Goal: Transaction & Acquisition: Purchase product/service

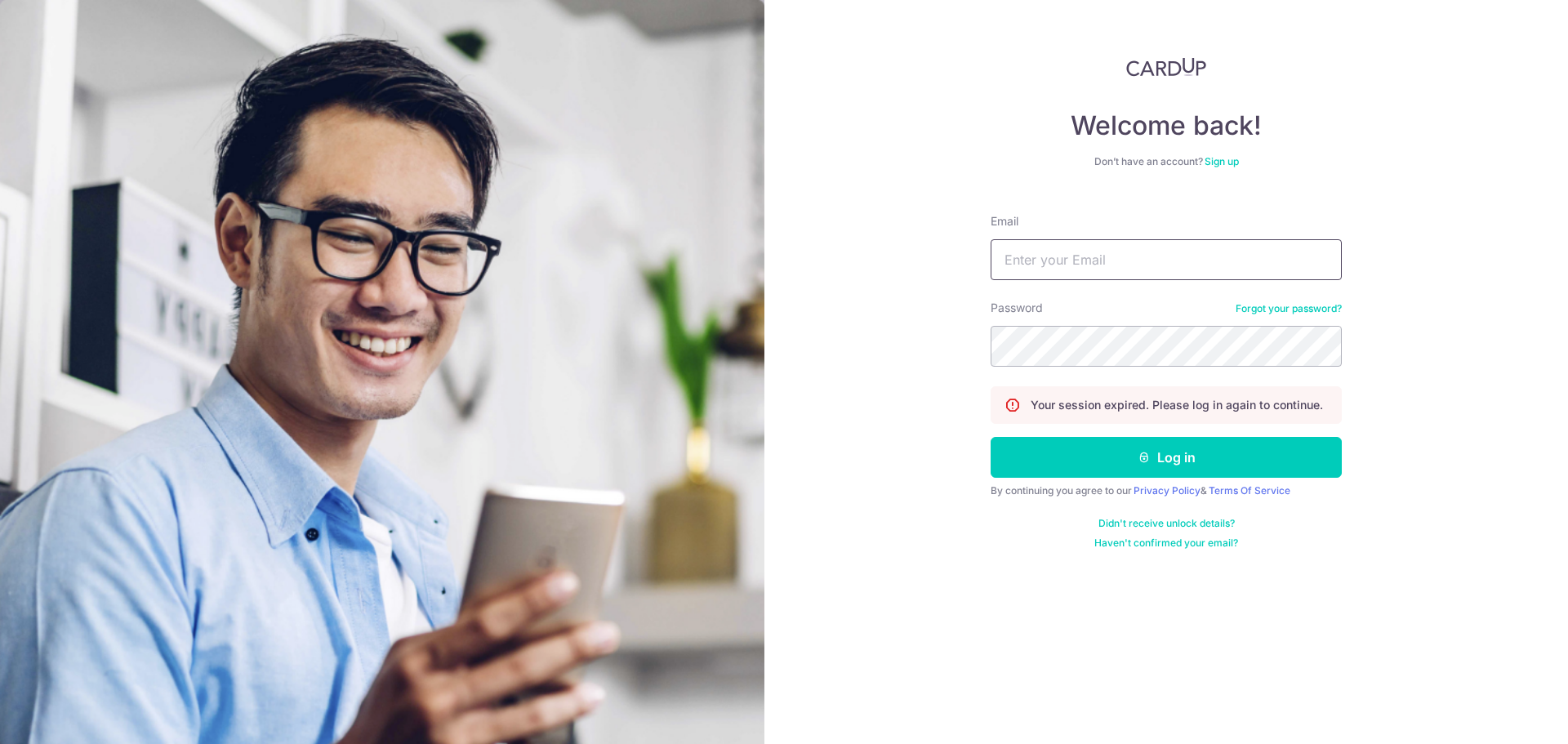
click at [1134, 270] on input "Email" at bounding box center [1166, 260] width 351 height 41
type input "chuagh74@gmail.com"
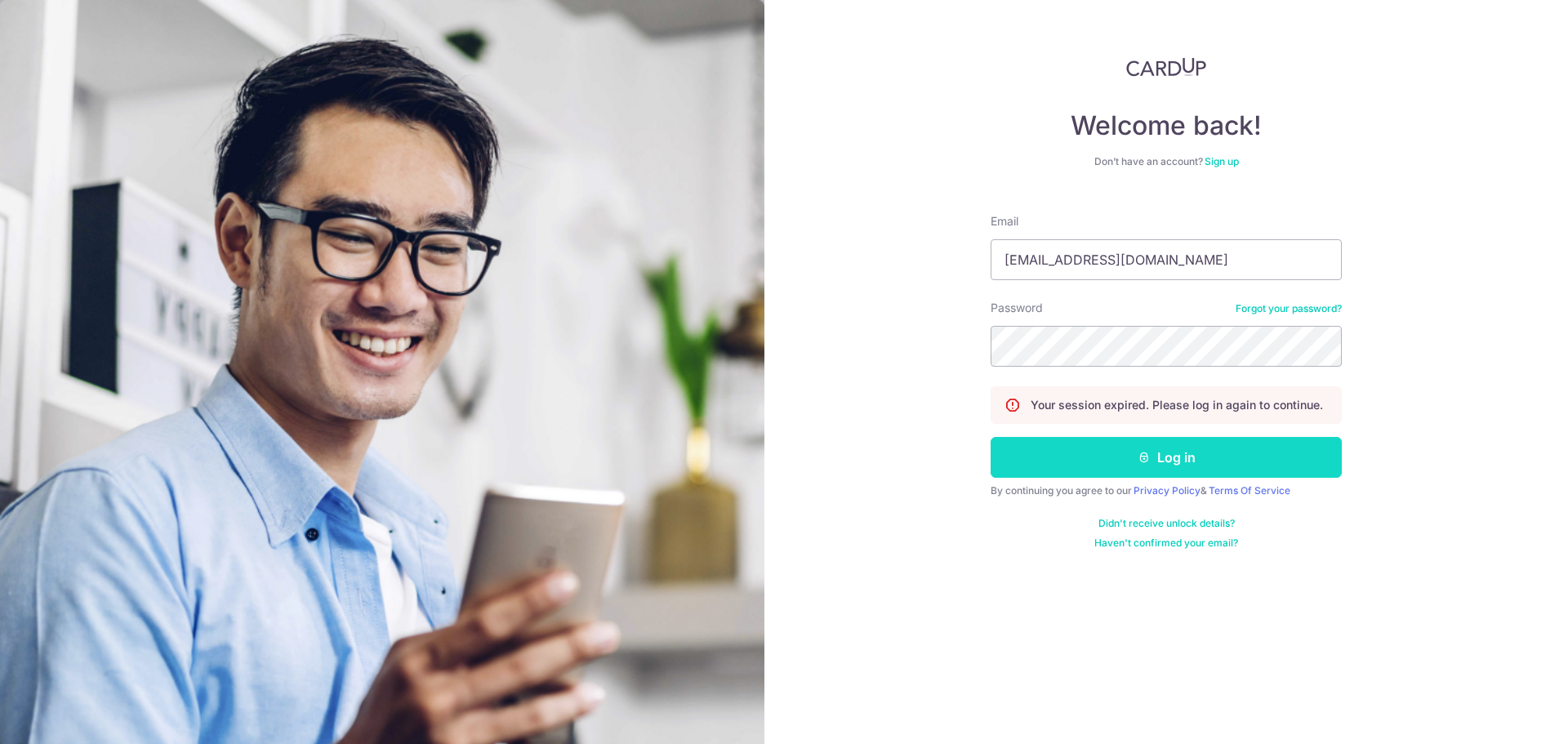
click at [1126, 469] on button "Log in" at bounding box center [1166, 457] width 351 height 41
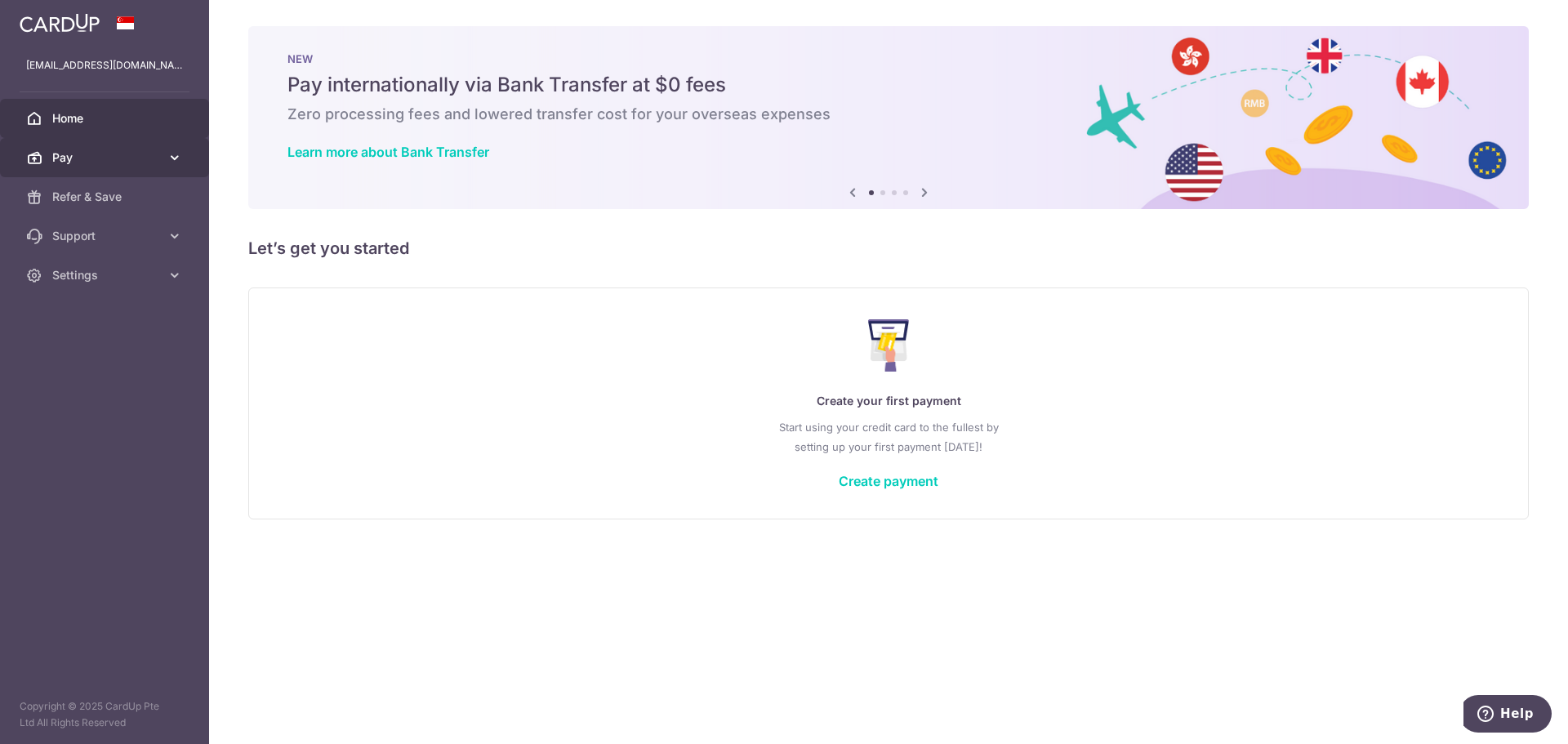
click at [115, 154] on span "Pay" at bounding box center [106, 158] width 108 height 17
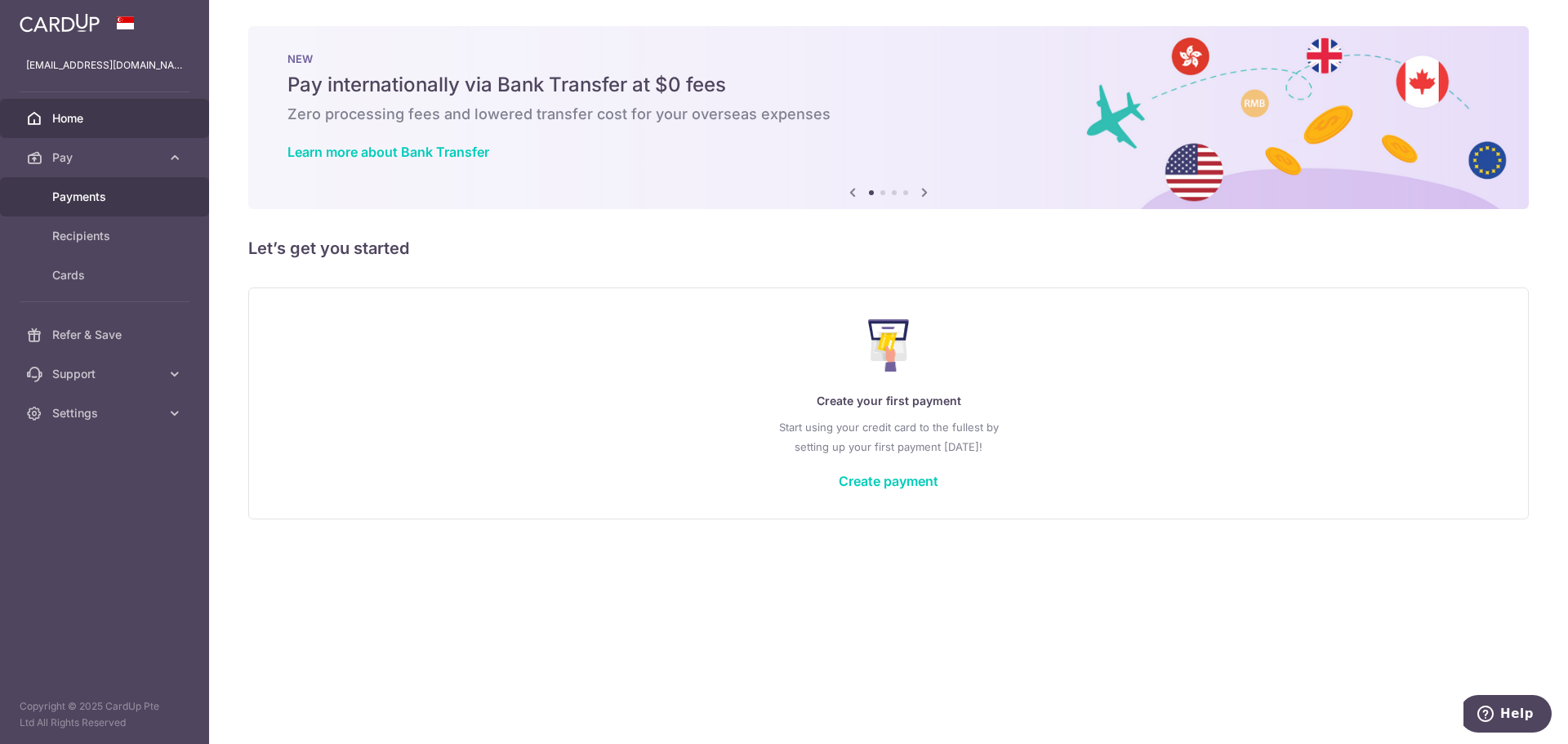
click at [78, 197] on span "Payments" at bounding box center [106, 197] width 108 height 17
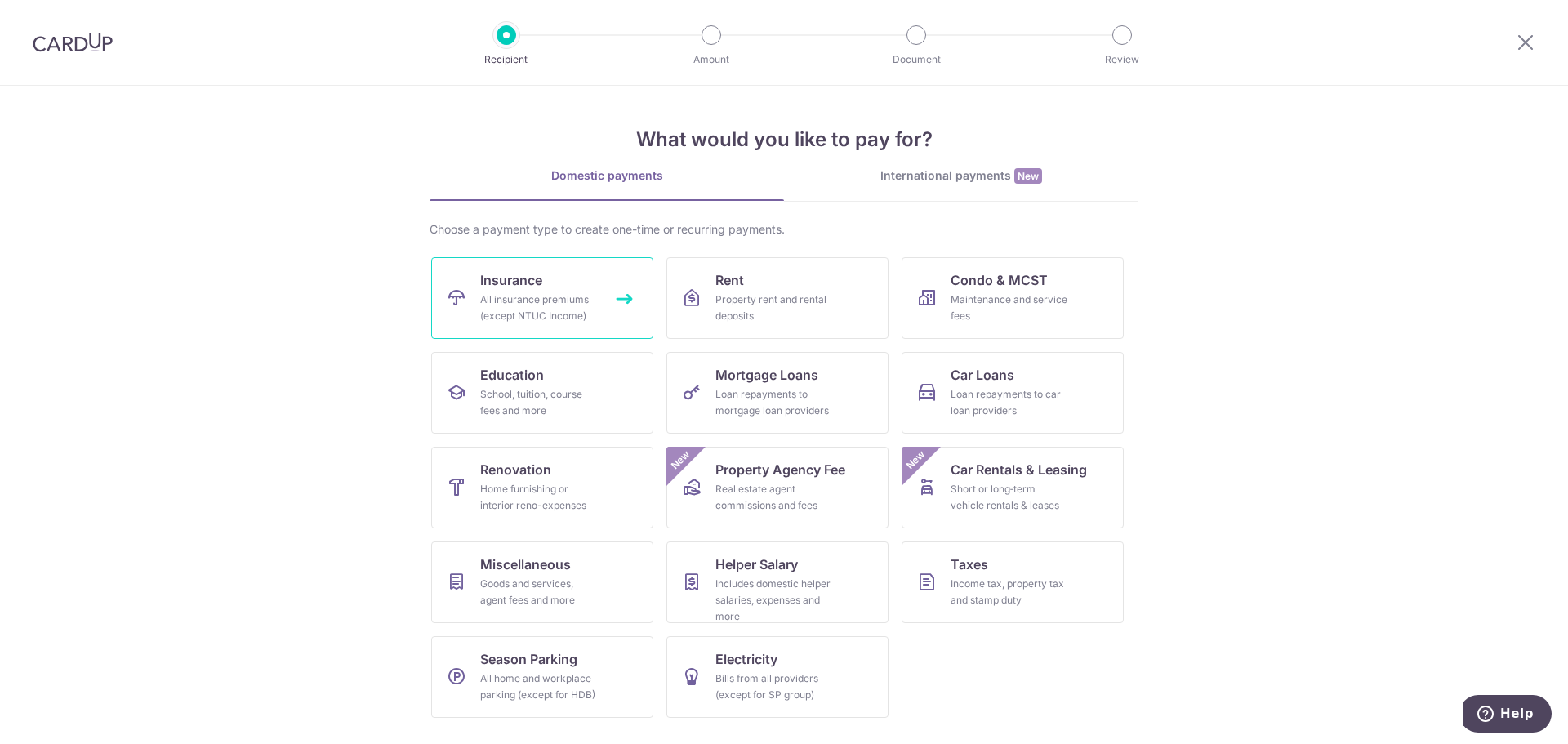
click at [537, 306] on div "All insurance premiums (except NTUC Income)" at bounding box center [539, 308] width 118 height 33
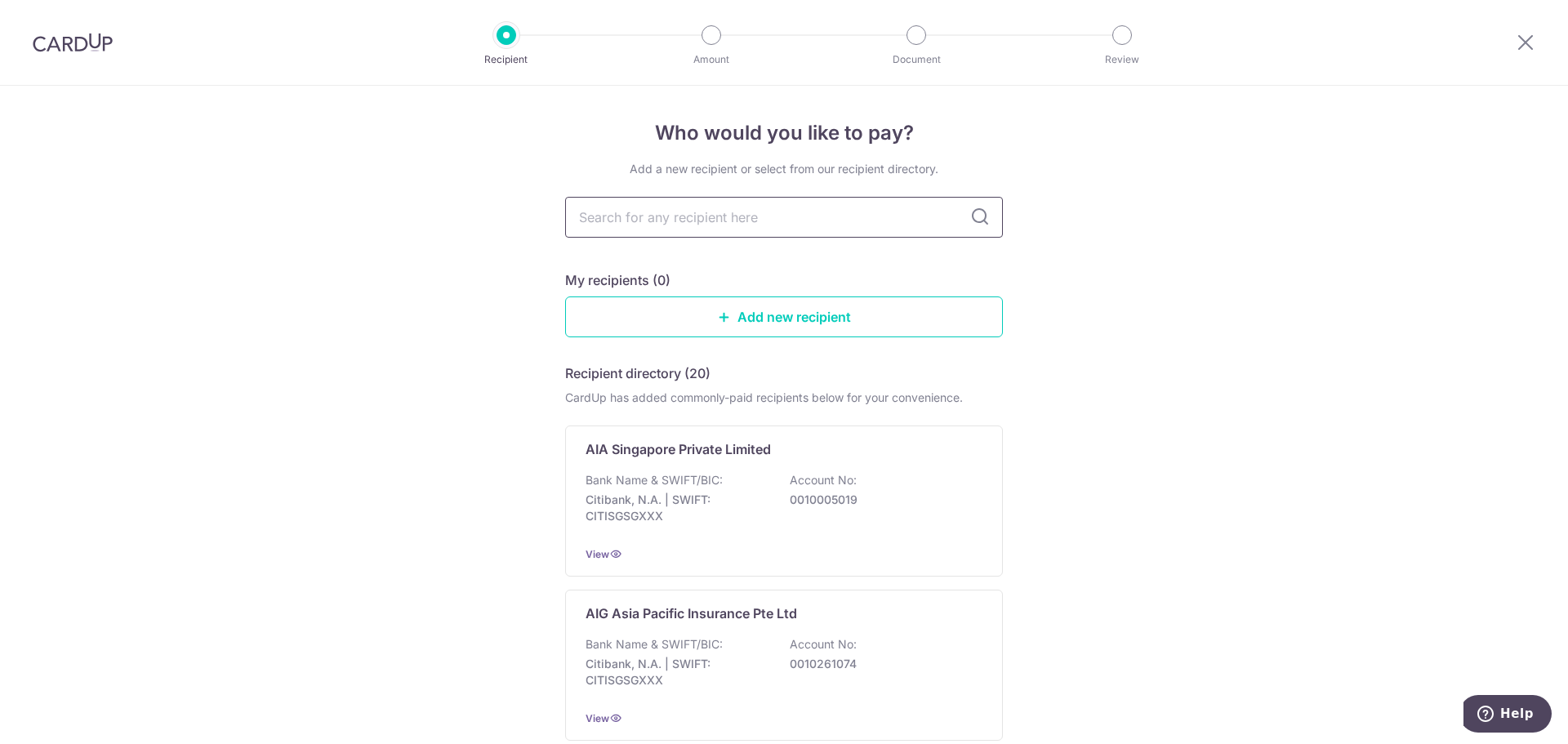
click at [753, 214] on input "text" at bounding box center [784, 217] width 437 height 41
type input "manu"
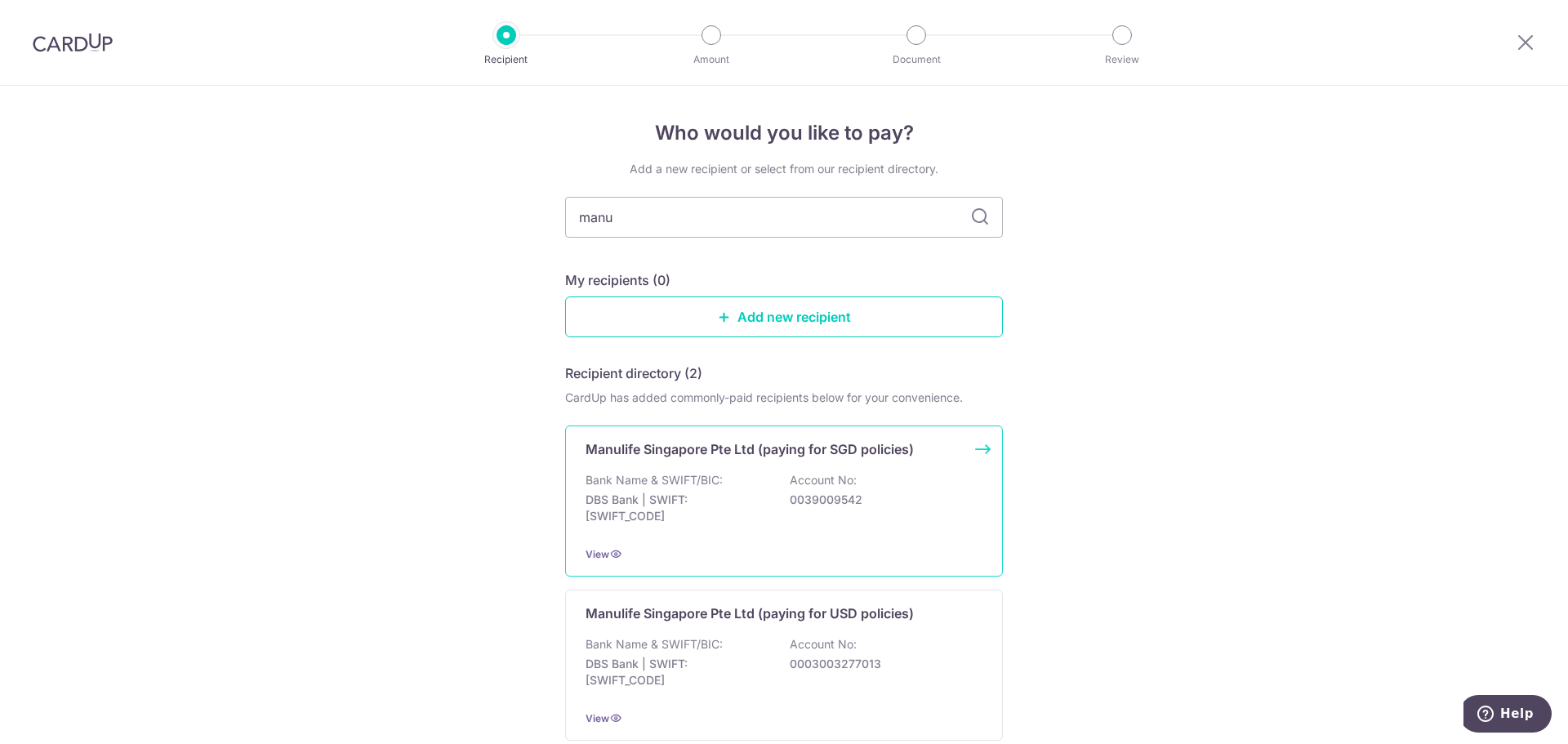
click at [749, 459] on div "Manulife Singapore Pte Ltd (paying for SGD policies) Bank Name & SWIFT/BIC: DBS…" at bounding box center [784, 501] width 437 height 151
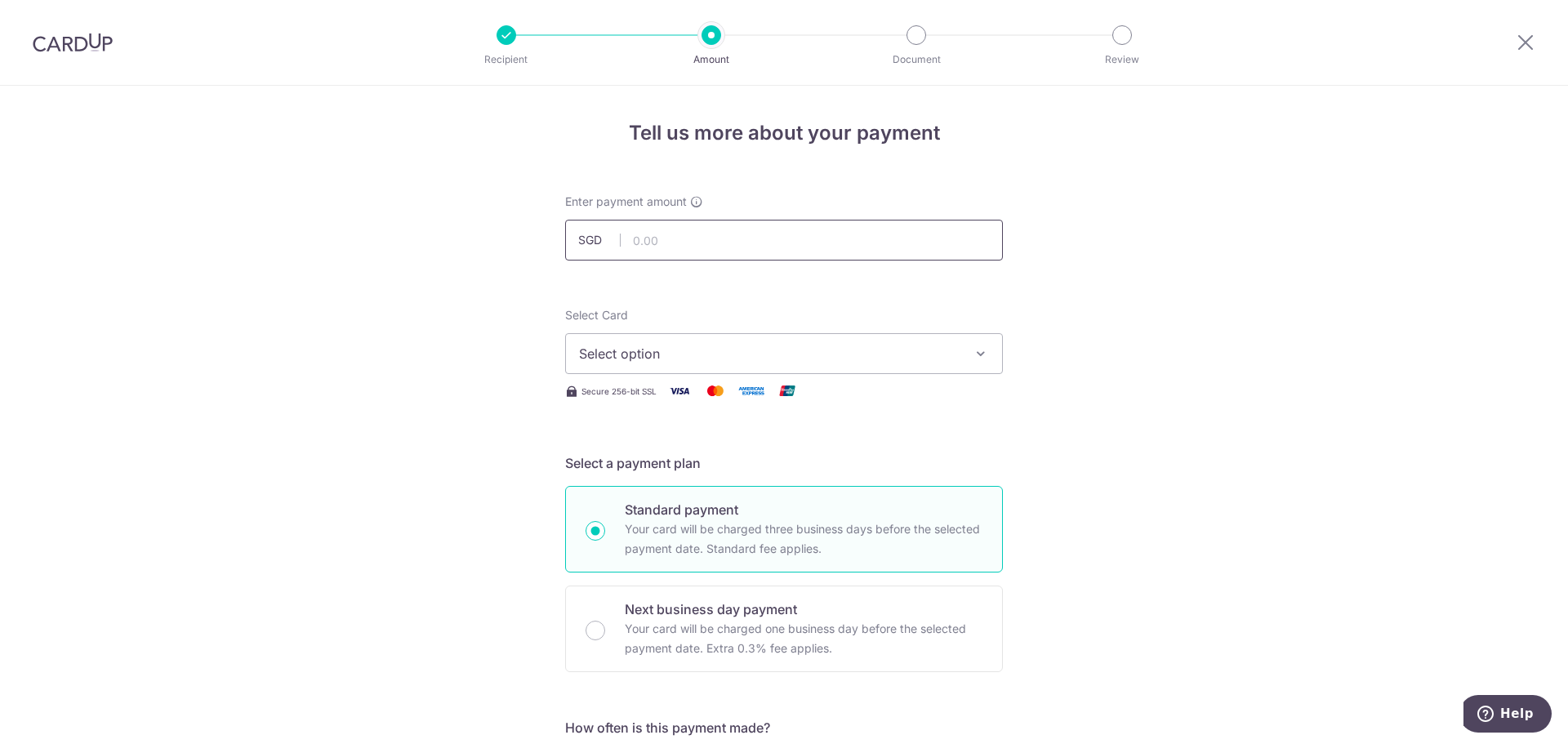
click at [683, 234] on input "text" at bounding box center [784, 240] width 437 height 41
click at [653, 240] on input "text" at bounding box center [784, 240] width 437 height 41
type input "1,241.62"
click at [796, 342] on button "Select option" at bounding box center [784, 353] width 437 height 41
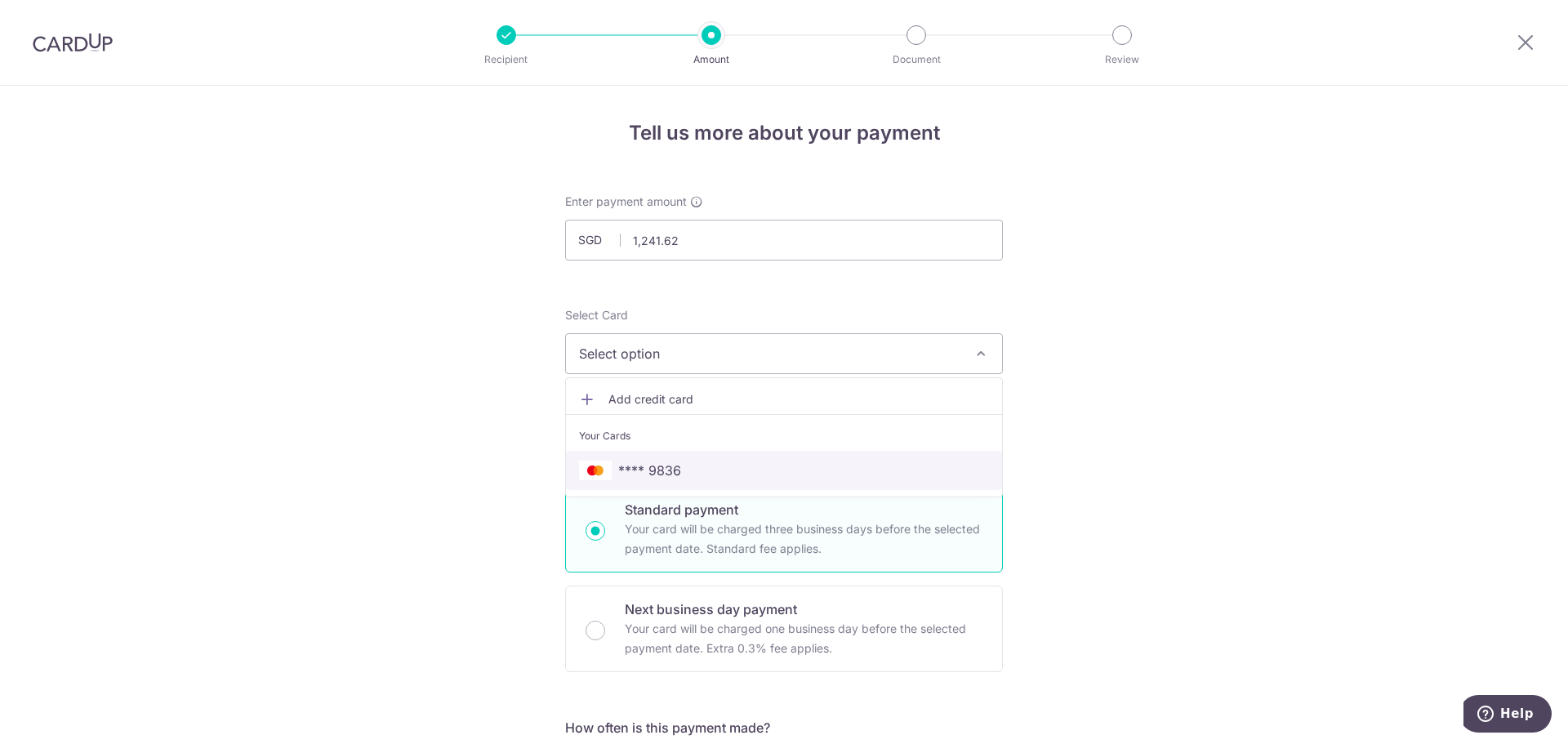
click at [764, 475] on span "**** 9836" at bounding box center [784, 470] width 409 height 20
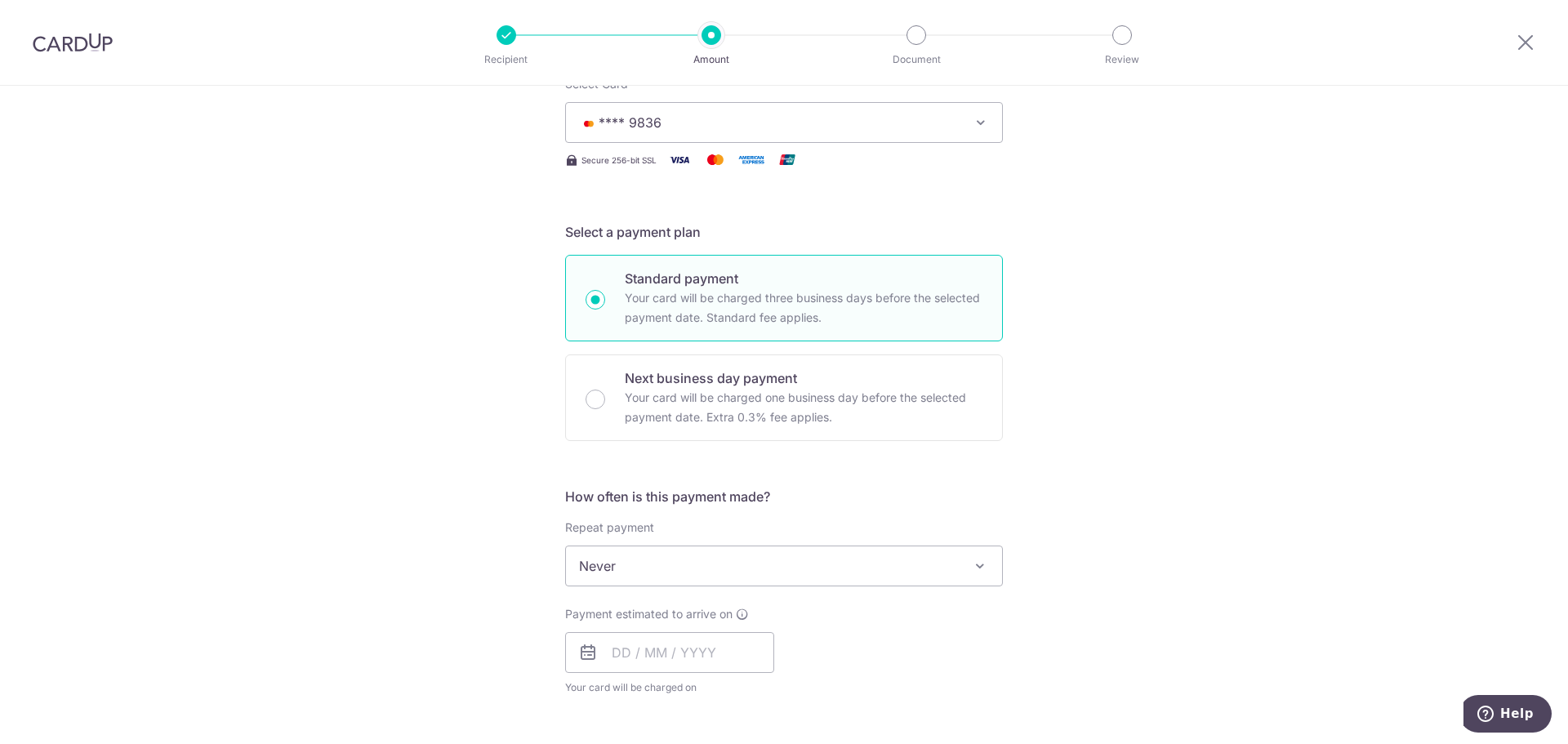
scroll to position [326, 0]
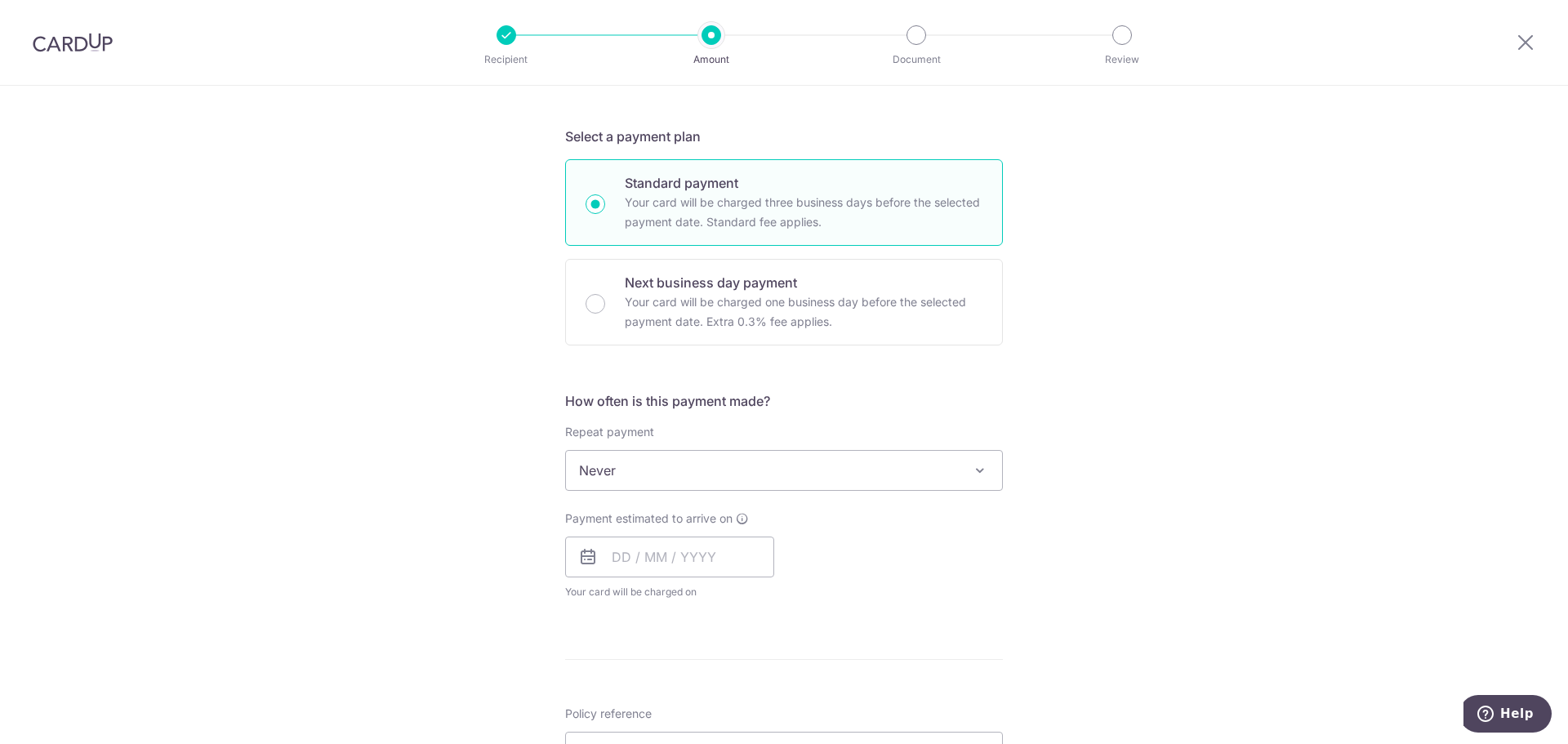
click at [770, 473] on span "Never" at bounding box center [784, 470] width 436 height 39
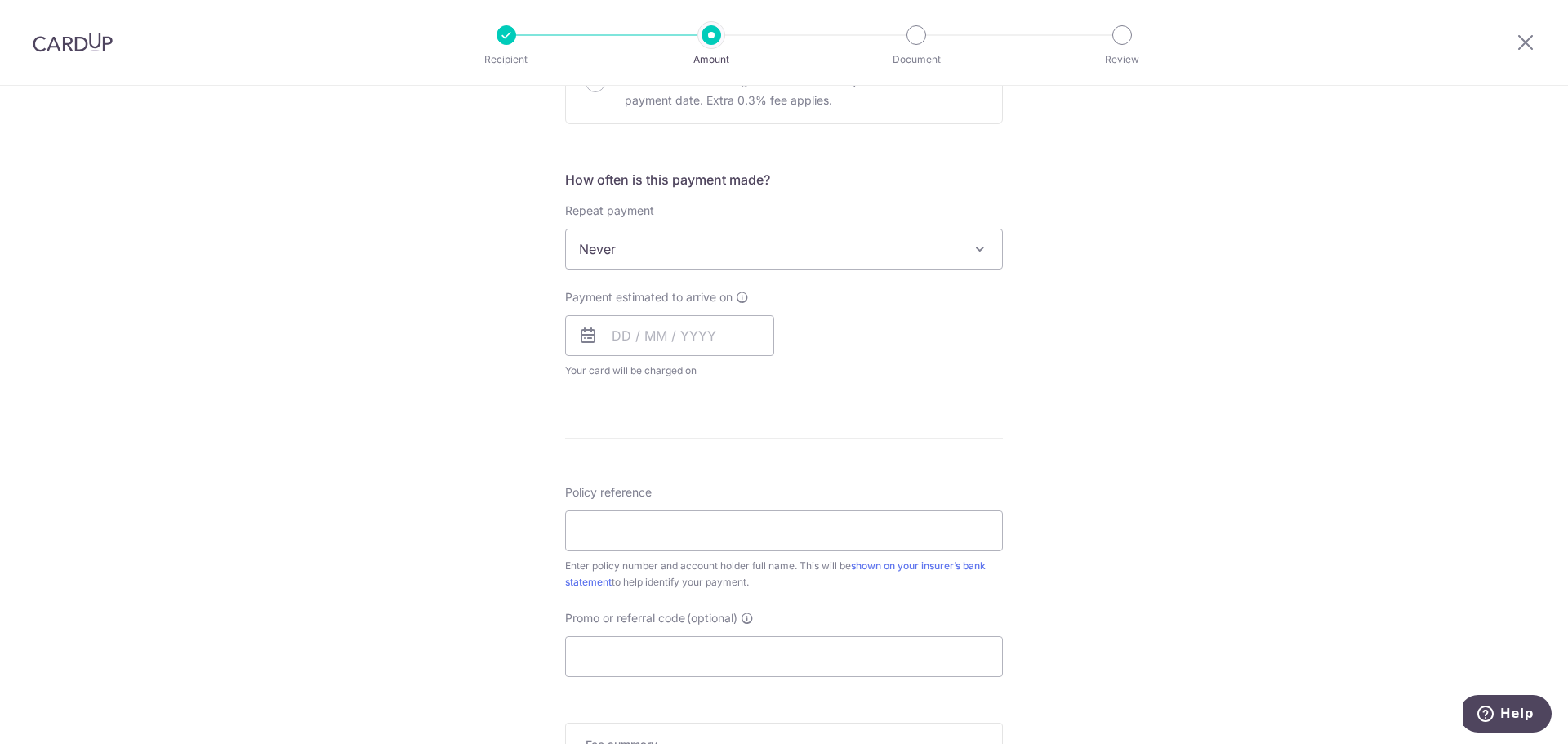
scroll to position [572, 0]
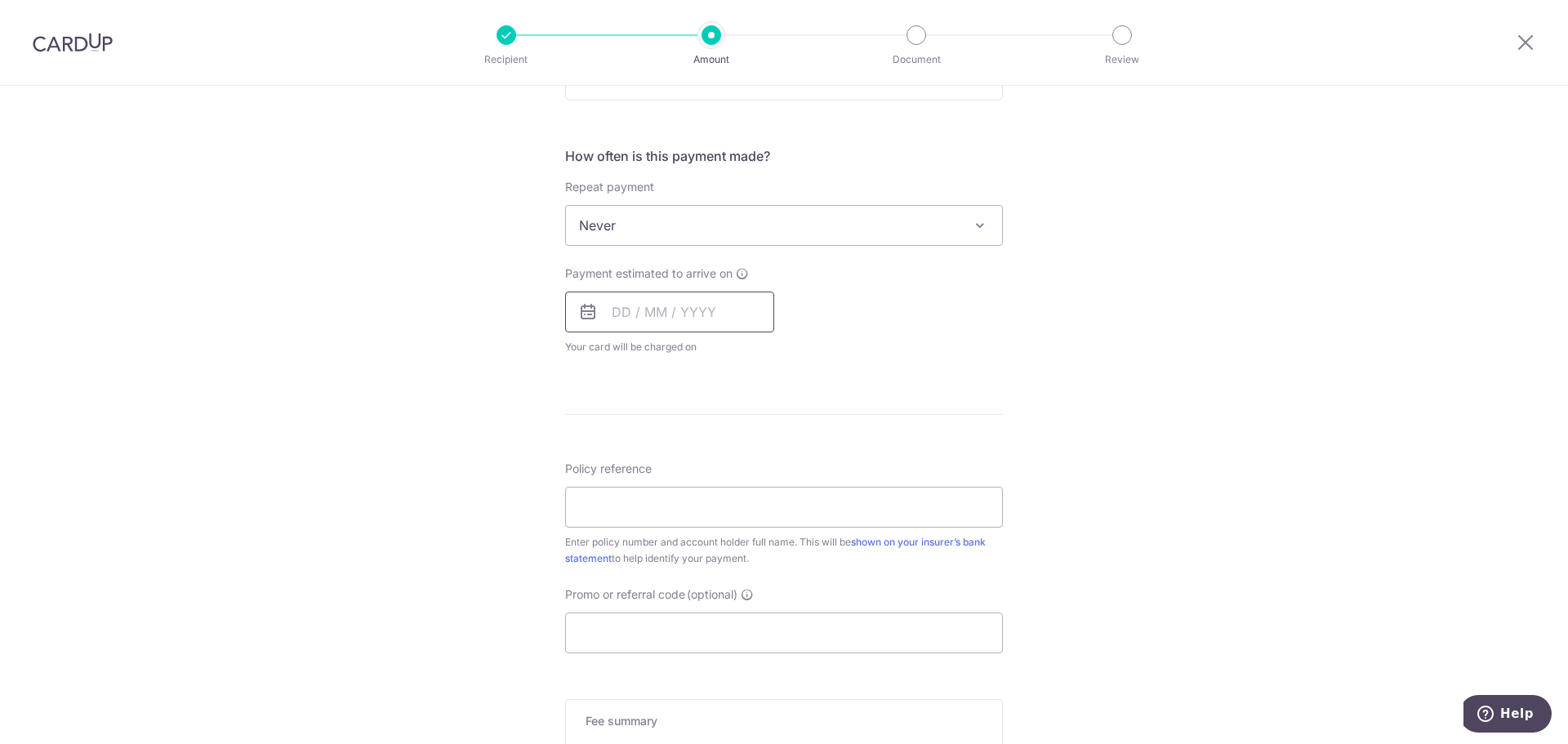
click at [646, 324] on input "text" at bounding box center [670, 312] width 209 height 41
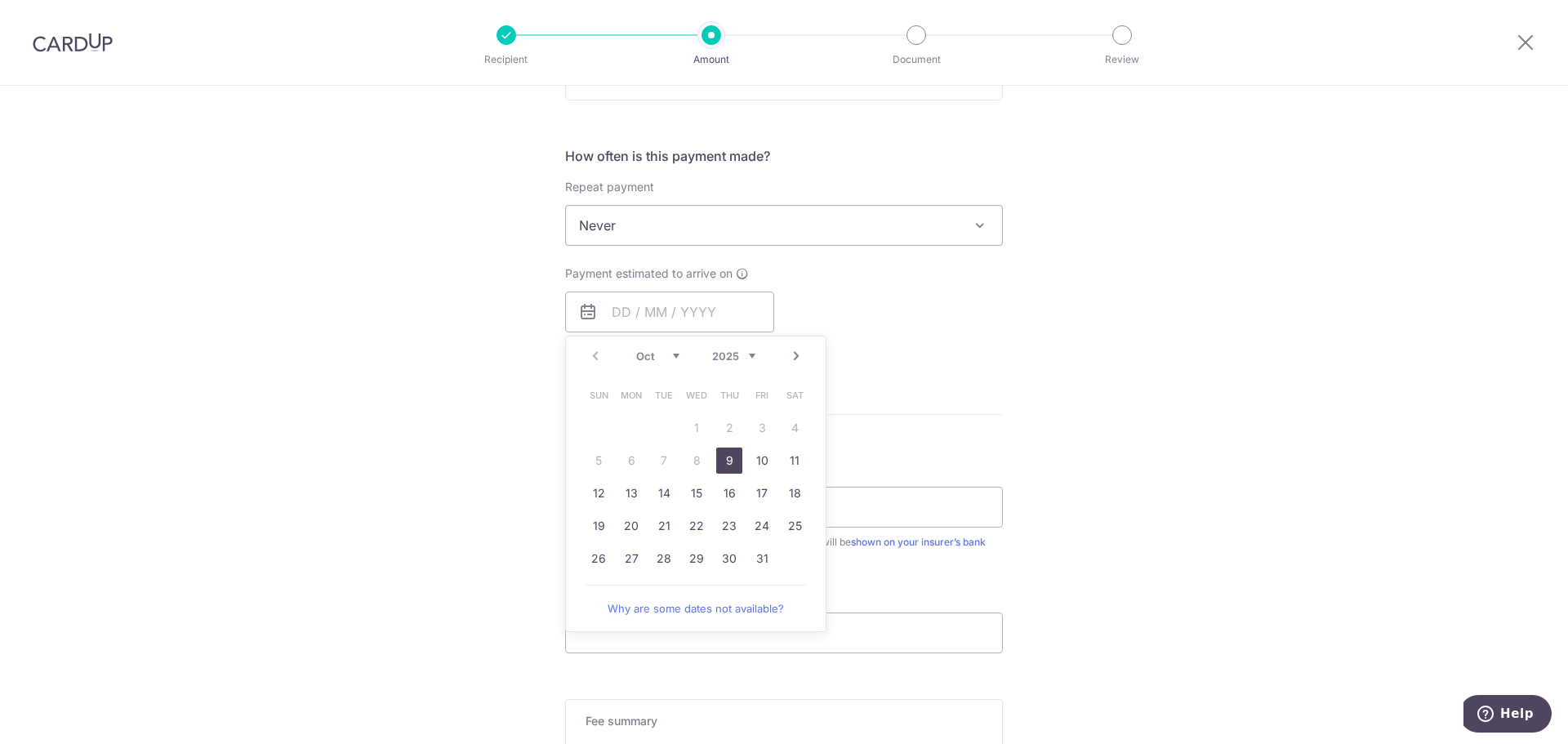
click at [582, 462] on table "Sun Mon Tue Wed Thu Fri Sat 1 2 3 4 5 6 7 8 9 10 11 12 13 14 15 16 17 18 19 20 …" at bounding box center [696, 476] width 229 height 196
click at [633, 559] on link "27" at bounding box center [631, 558] width 26 height 26
type input "[DATE]"
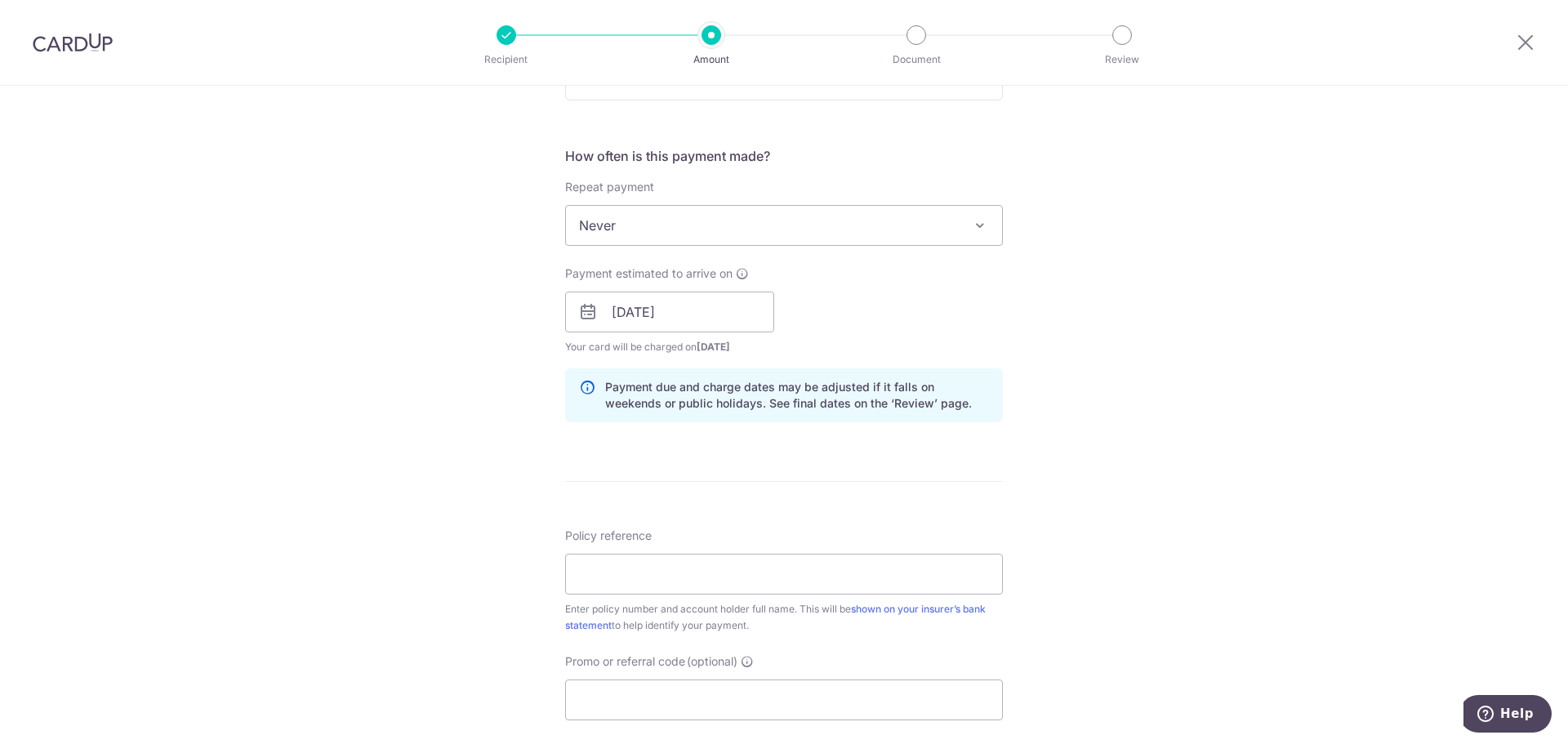
click at [1139, 505] on div "Tell us more about your payment Enter payment amount SGD 1,241.62 1241.62 Selec…" at bounding box center [784, 285] width 1568 height 1543
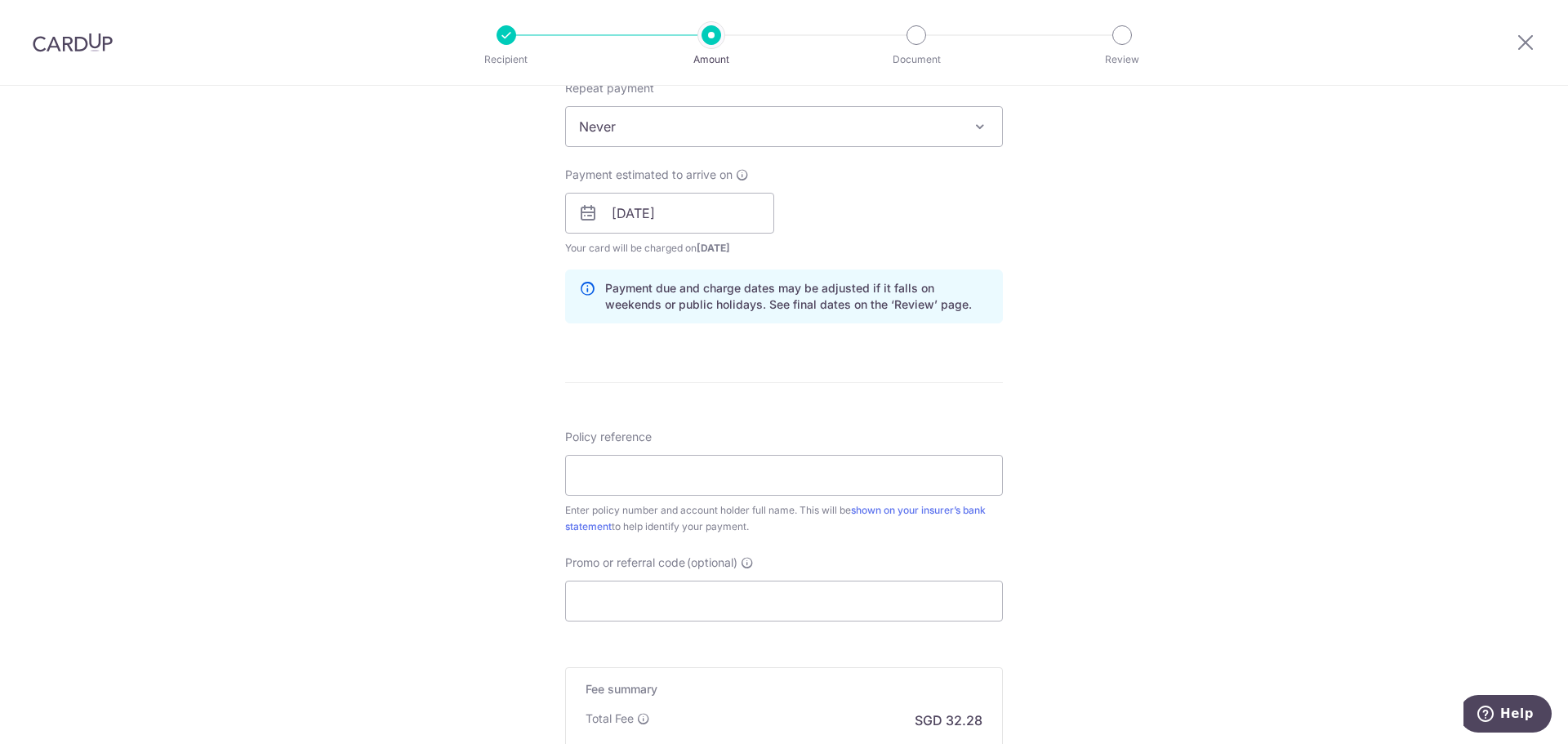
scroll to position [735, 0]
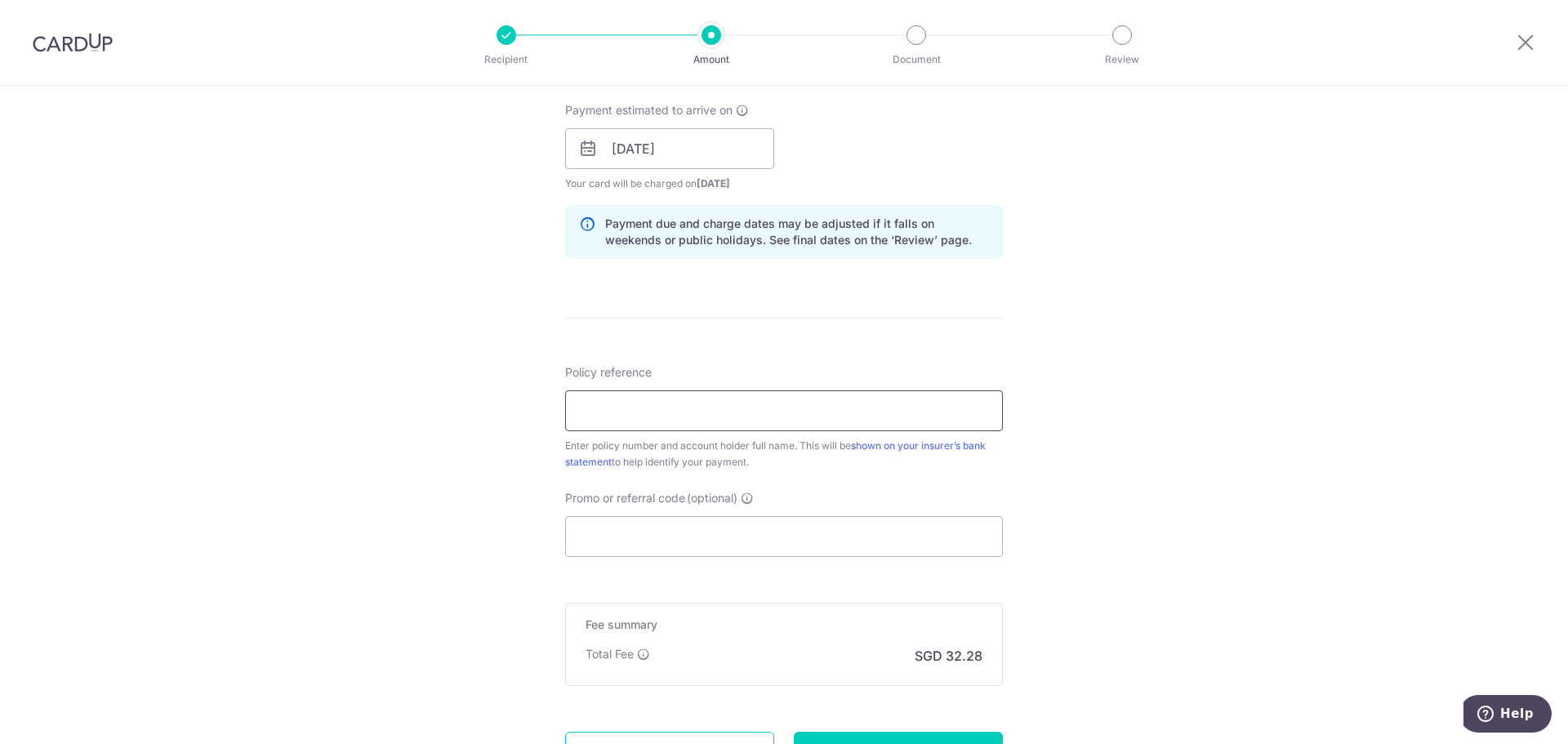
click at [645, 416] on input "Policy reference" at bounding box center [784, 410] width 437 height 41
paste input "1492506419"
click at [1118, 524] on div "Tell us more about your payment Enter payment amount SGD 1,241.62 1241.62 Selec…" at bounding box center [784, 122] width 1568 height 1543
click at [889, 541] on input "Promo or referral code (optional)" at bounding box center [784, 536] width 437 height 41
click at [715, 402] on input "1492506419" at bounding box center [784, 410] width 437 height 41
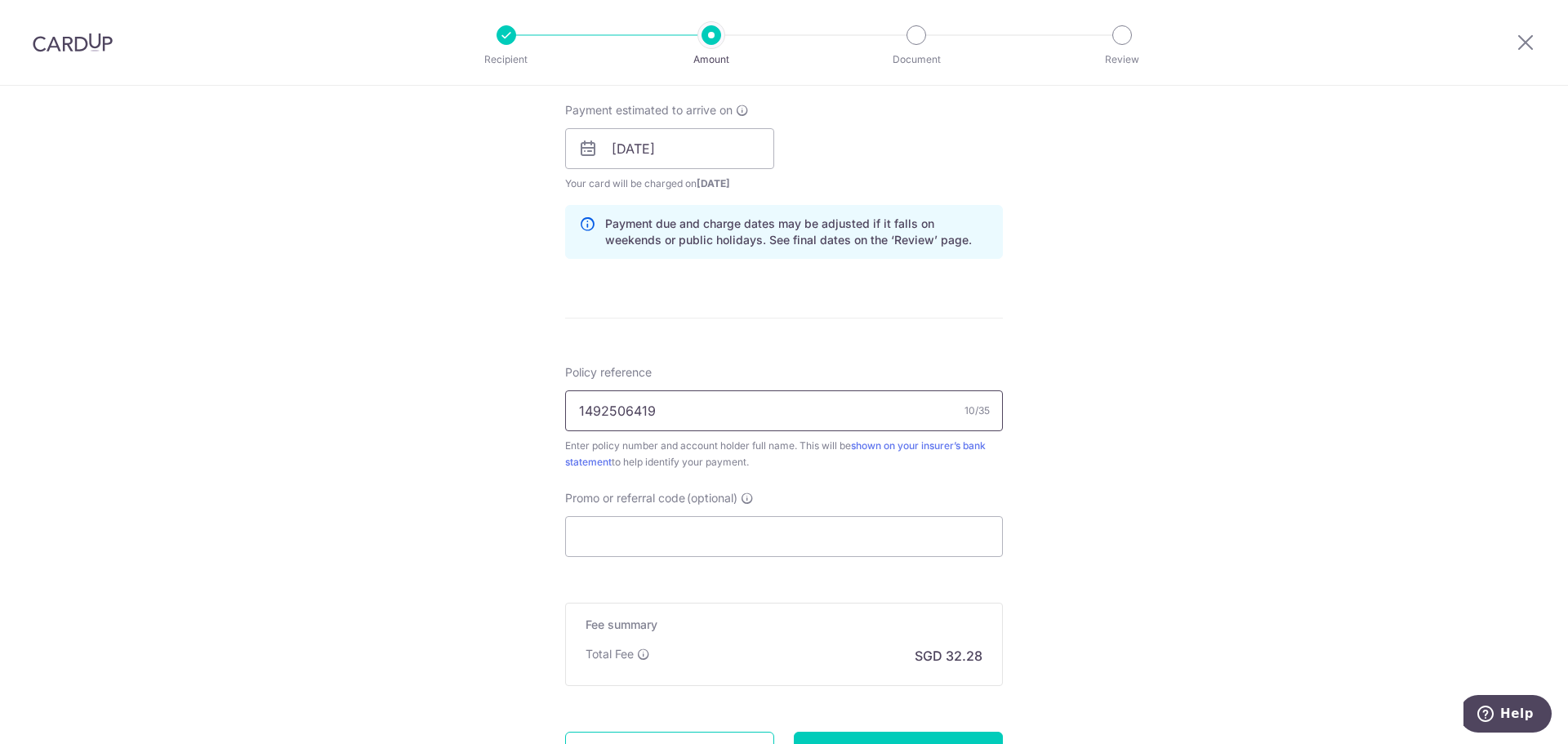
click at [756, 416] on input "1492506419" at bounding box center [784, 410] width 437 height 41
type input "1492506419 [PERSON_NAME]"
click at [704, 506] on div "Promo or referral code (optional) The discounted fee will be shown on the revie…" at bounding box center [784, 523] width 437 height 67
click at [705, 538] on input "Promo or referral code (optional)" at bounding box center [784, 536] width 437 height 41
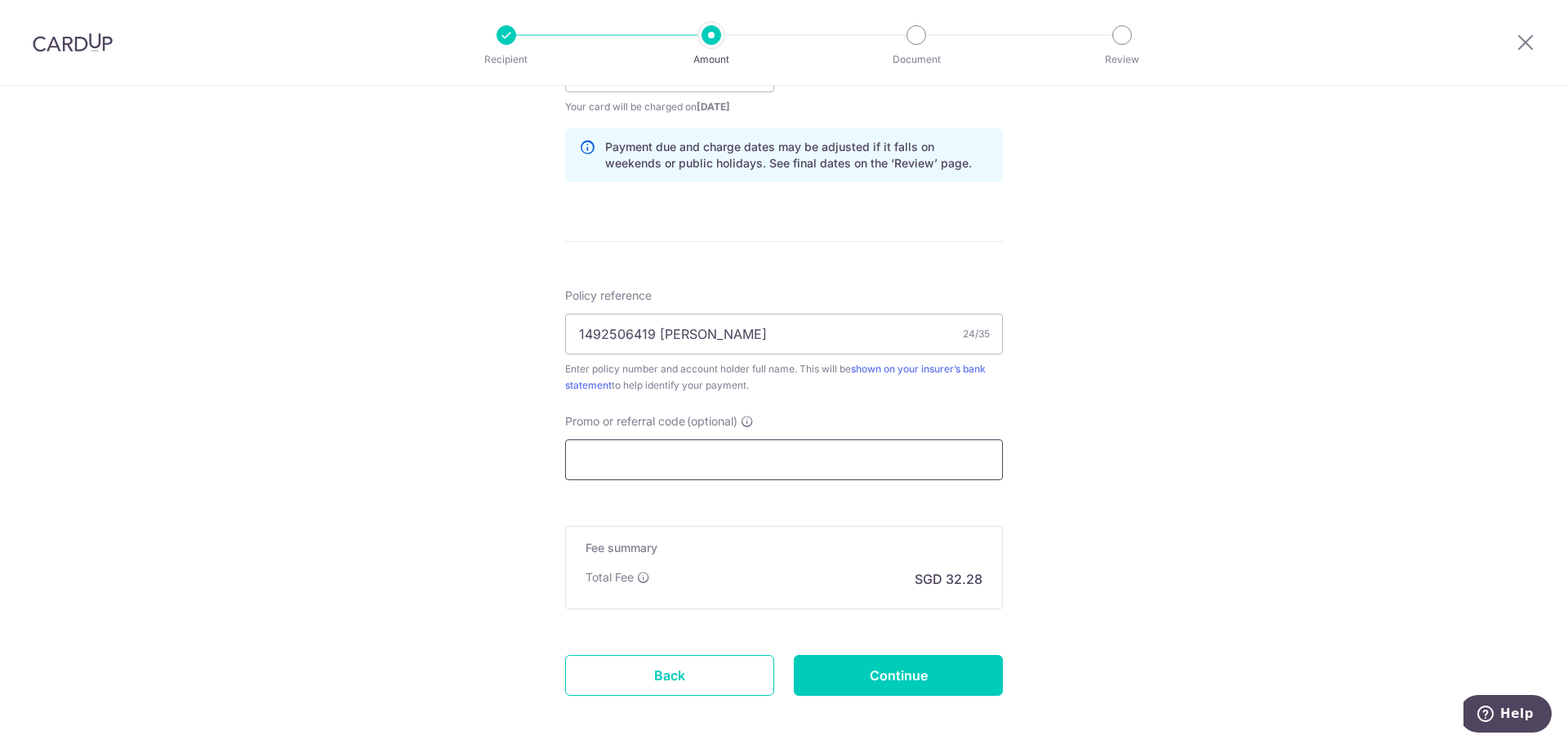
scroll to position [886, 0]
